Goal: Information Seeking & Learning: Learn about a topic

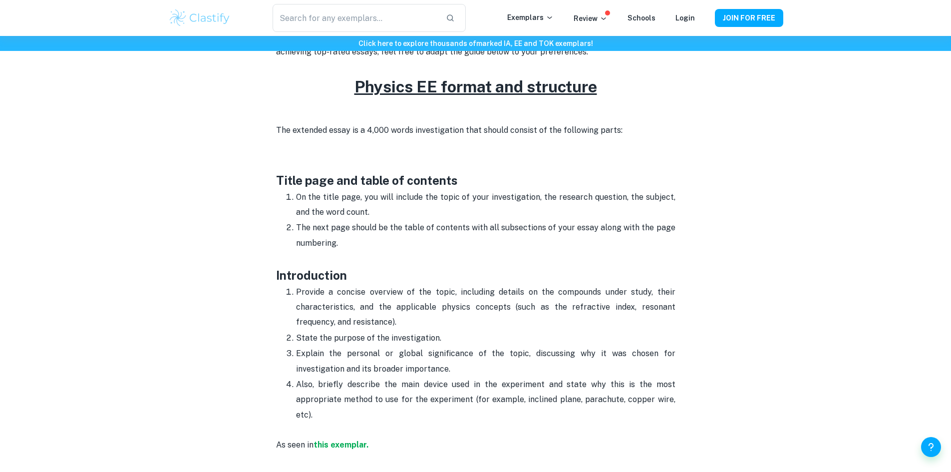
scroll to position [430, 0]
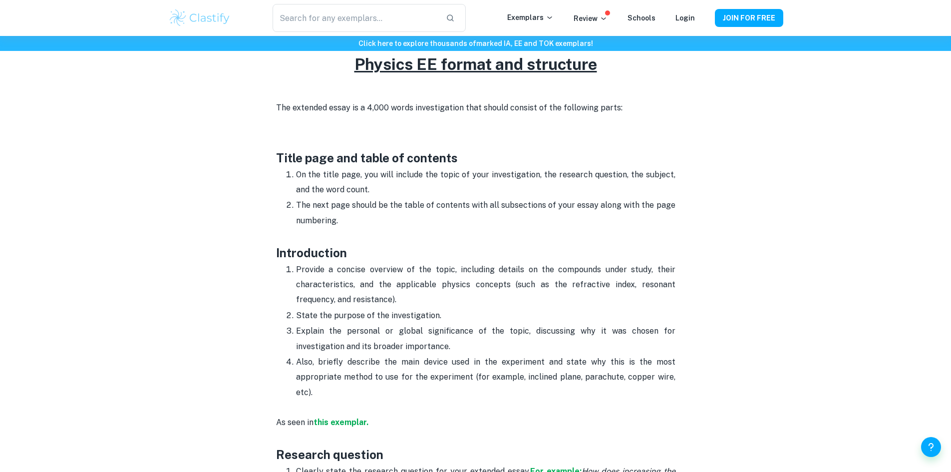
drag, startPoint x: 319, startPoint y: 168, endPoint x: 452, endPoint y: 191, distance: 134.8
click at [452, 191] on p "On the title page, you will include the topic of your investigation, the resear…" at bounding box center [486, 182] width 380 height 30
drag, startPoint x: 292, startPoint y: 197, endPoint x: 375, endPoint y: 220, distance: 85.9
click at [373, 220] on li "The next page should be the table of contents with all subsections of your essa…" at bounding box center [486, 220] width 380 height 46
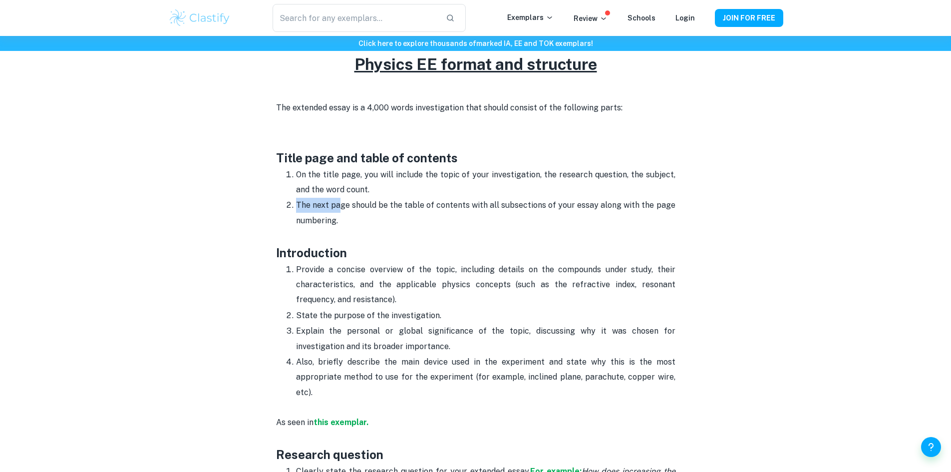
click at [375, 220] on p "The next page should be the table of contents with all subsections of your essa…" at bounding box center [486, 220] width 380 height 45
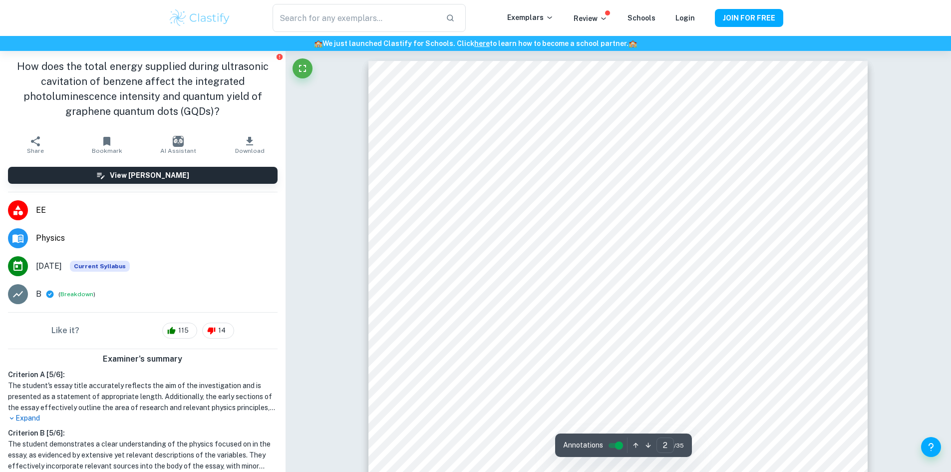
scroll to position [1318, 0]
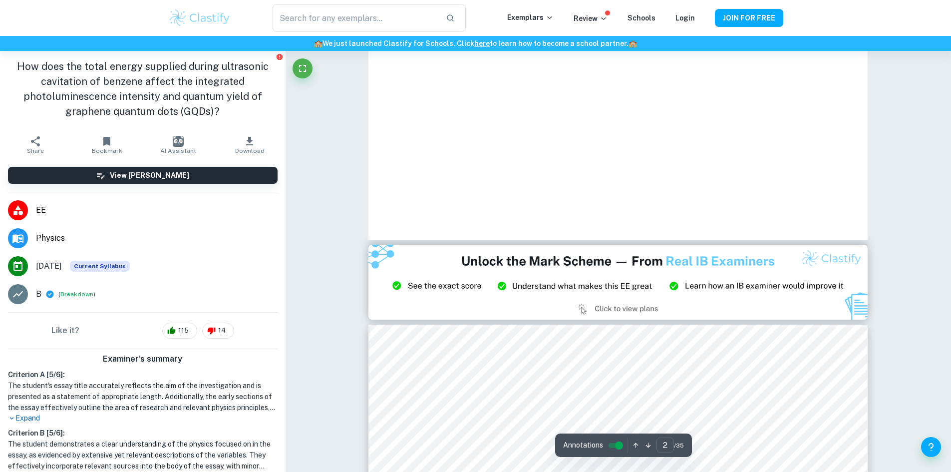
type input "1"
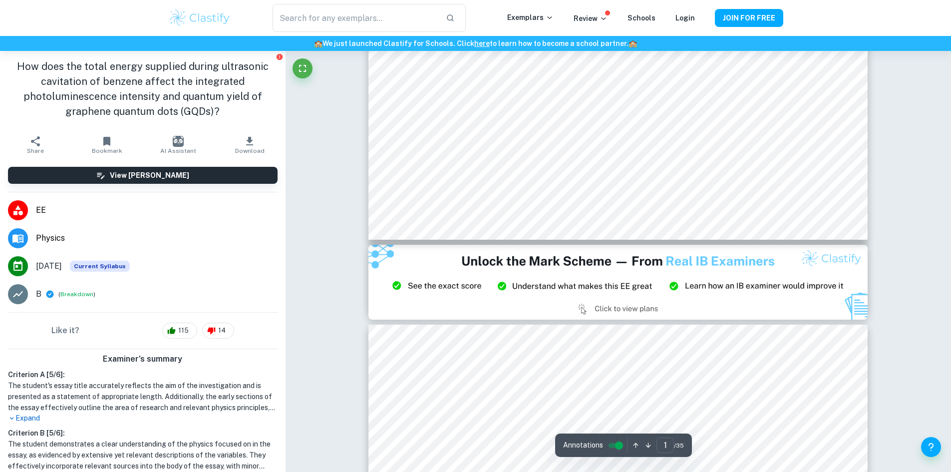
scroll to position [0, 0]
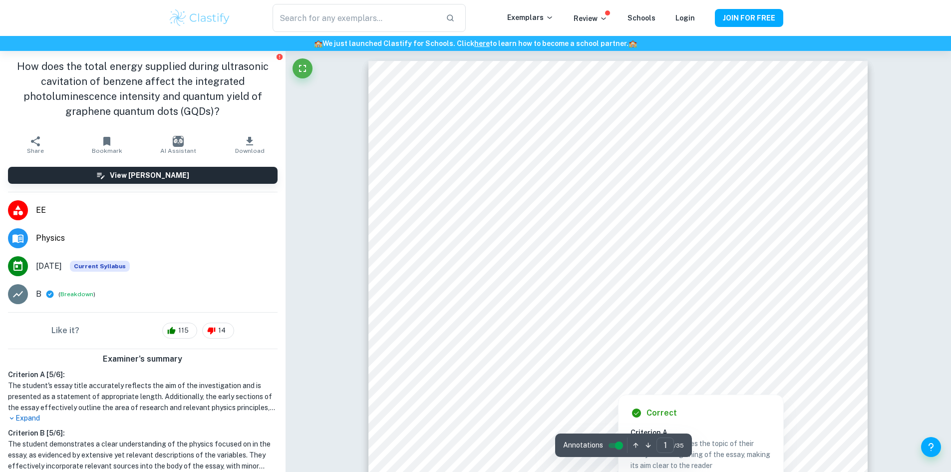
drag, startPoint x: 454, startPoint y: 314, endPoint x: 581, endPoint y: 333, distance: 128.3
click at [581, 333] on div at bounding box center [618, 316] width 345 height 40
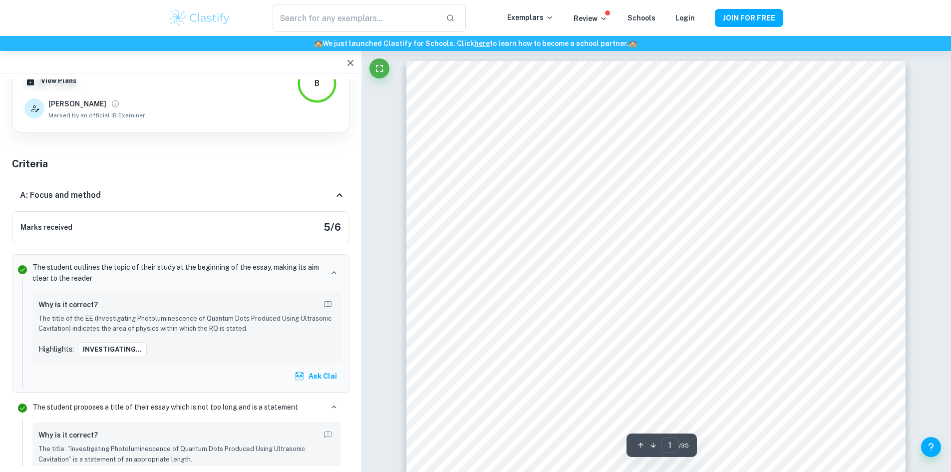
click at [344, 57] on button "button" at bounding box center [351, 63] width 20 height 20
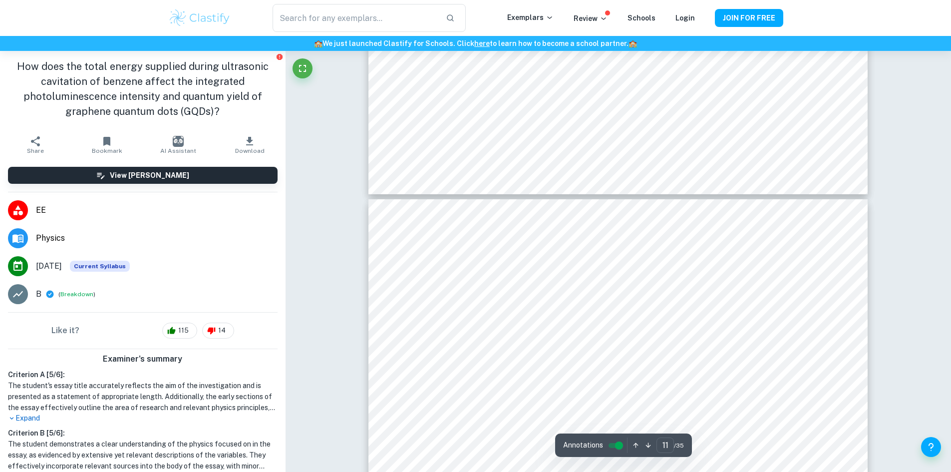
scroll to position [7806, 0]
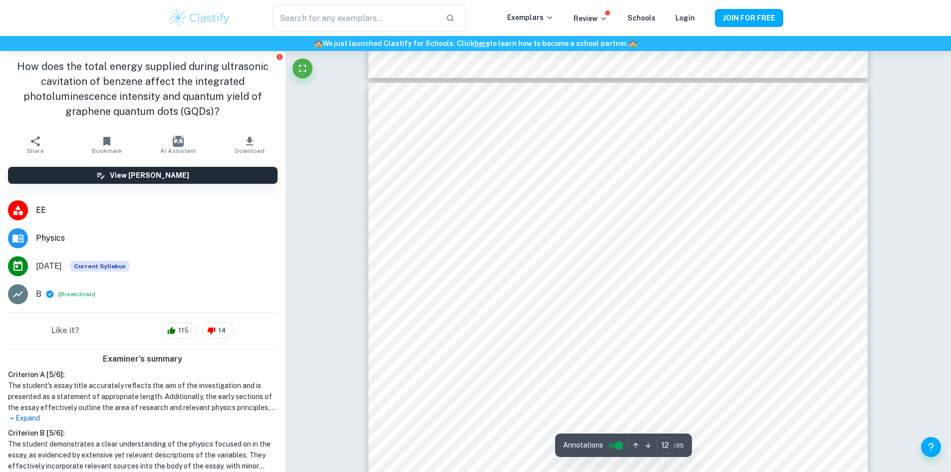
type input "11"
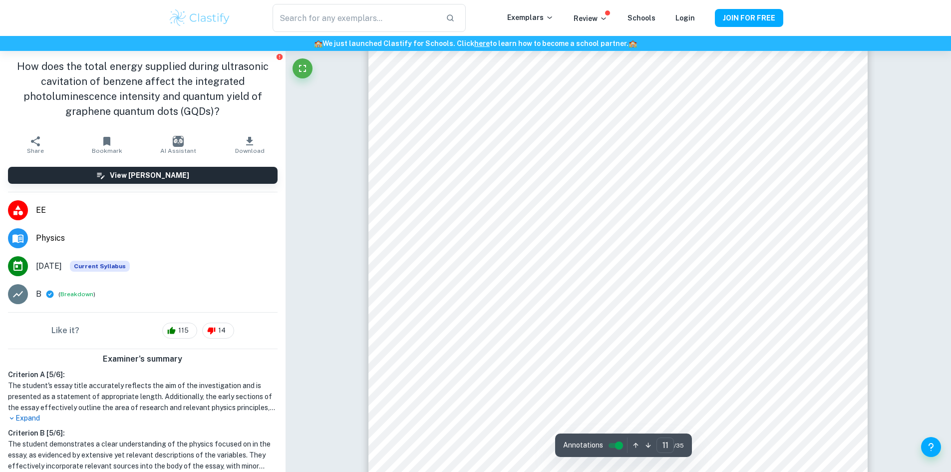
scroll to position [7457, 0]
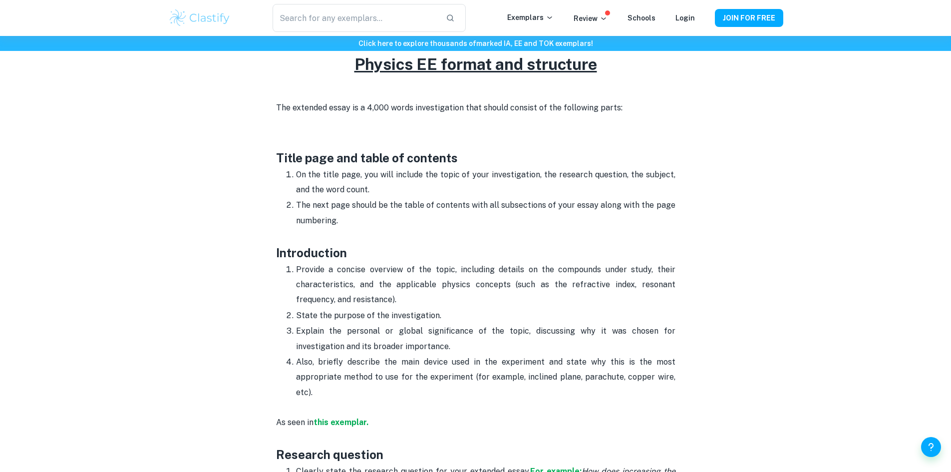
scroll to position [430, 0]
